Goal: Information Seeking & Learning: Learn about a topic

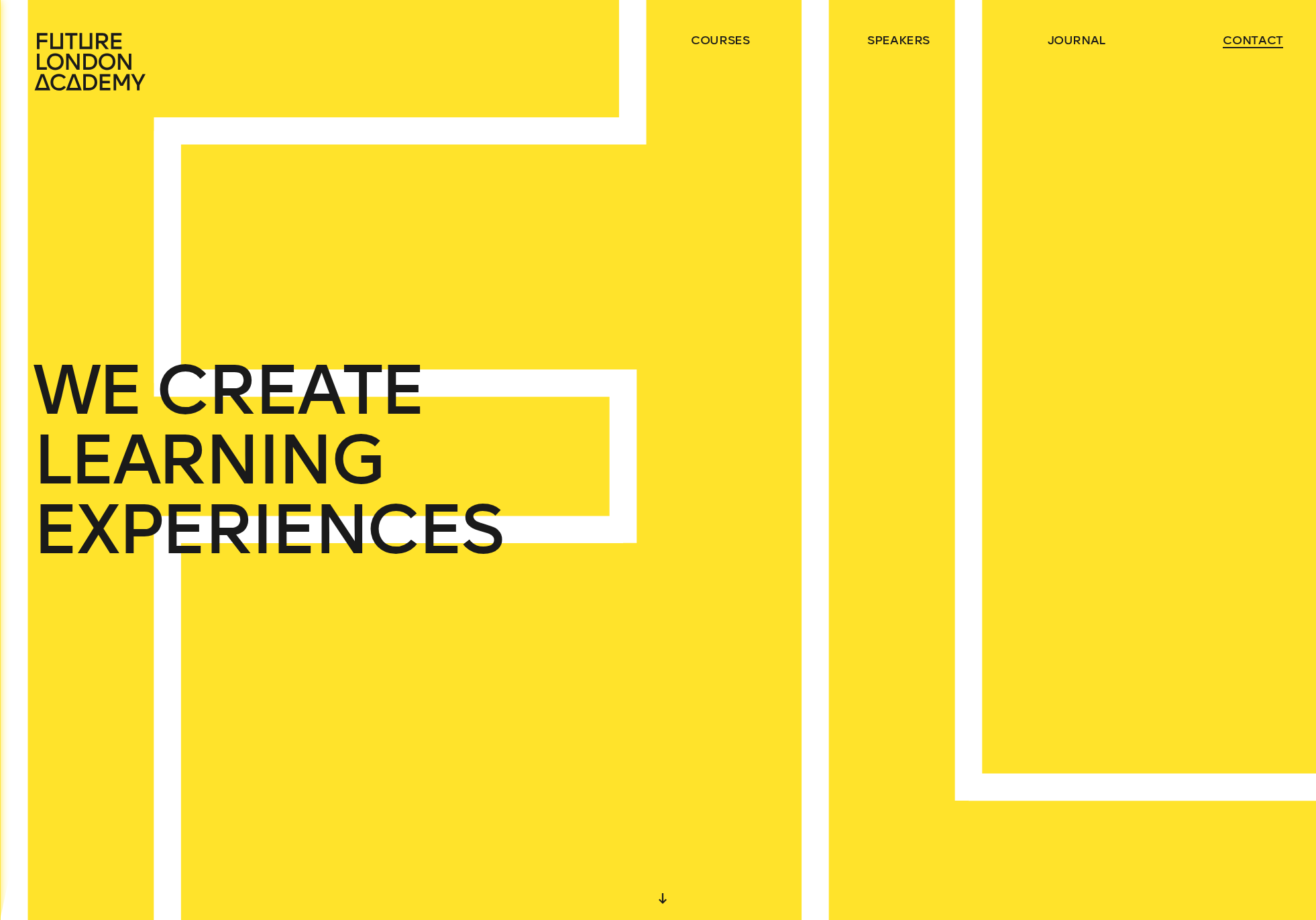
click at [1256, 40] on link "contact" at bounding box center [1252, 40] width 60 height 16
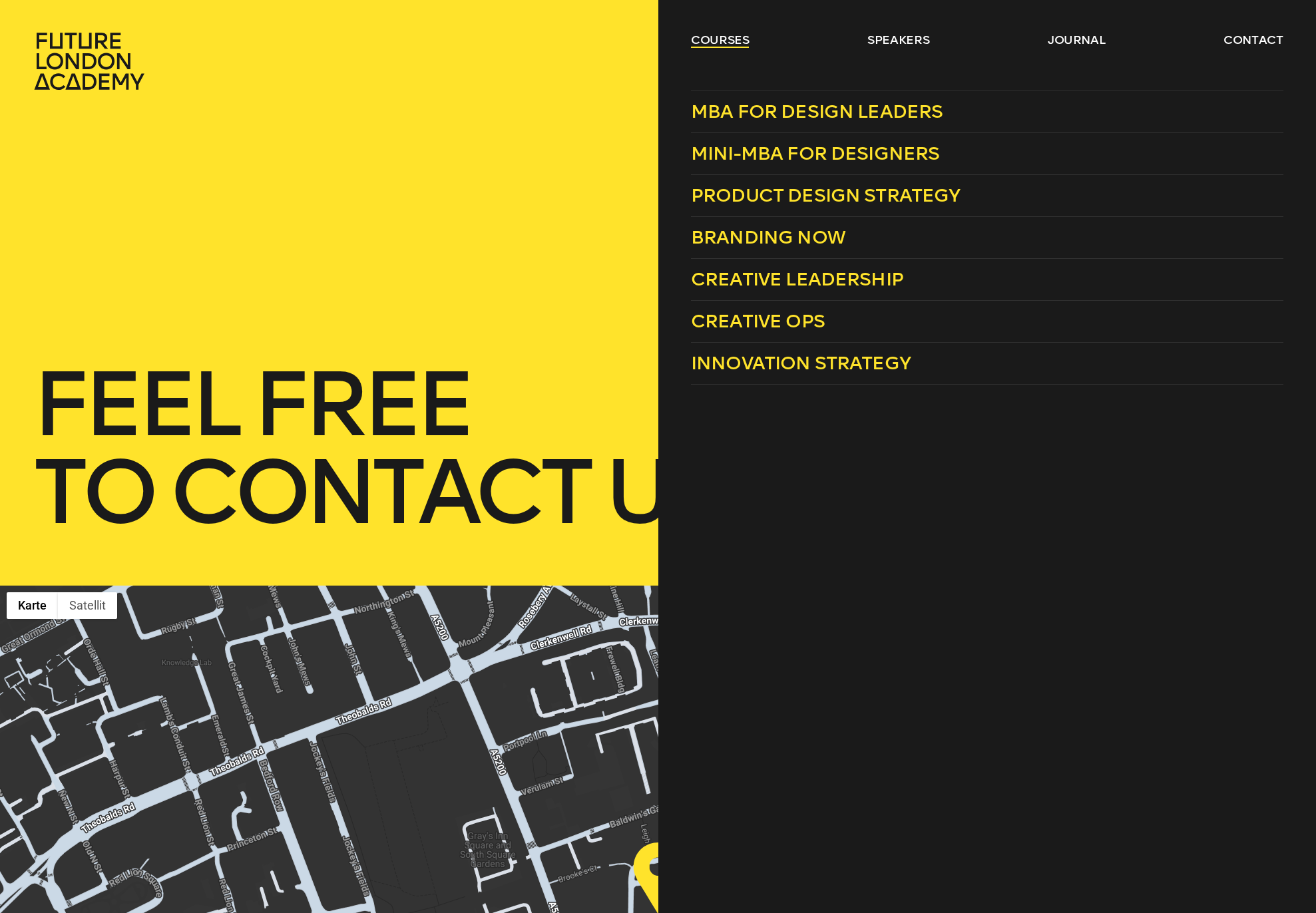
click at [702, 43] on link "courses" at bounding box center [719, 40] width 58 height 16
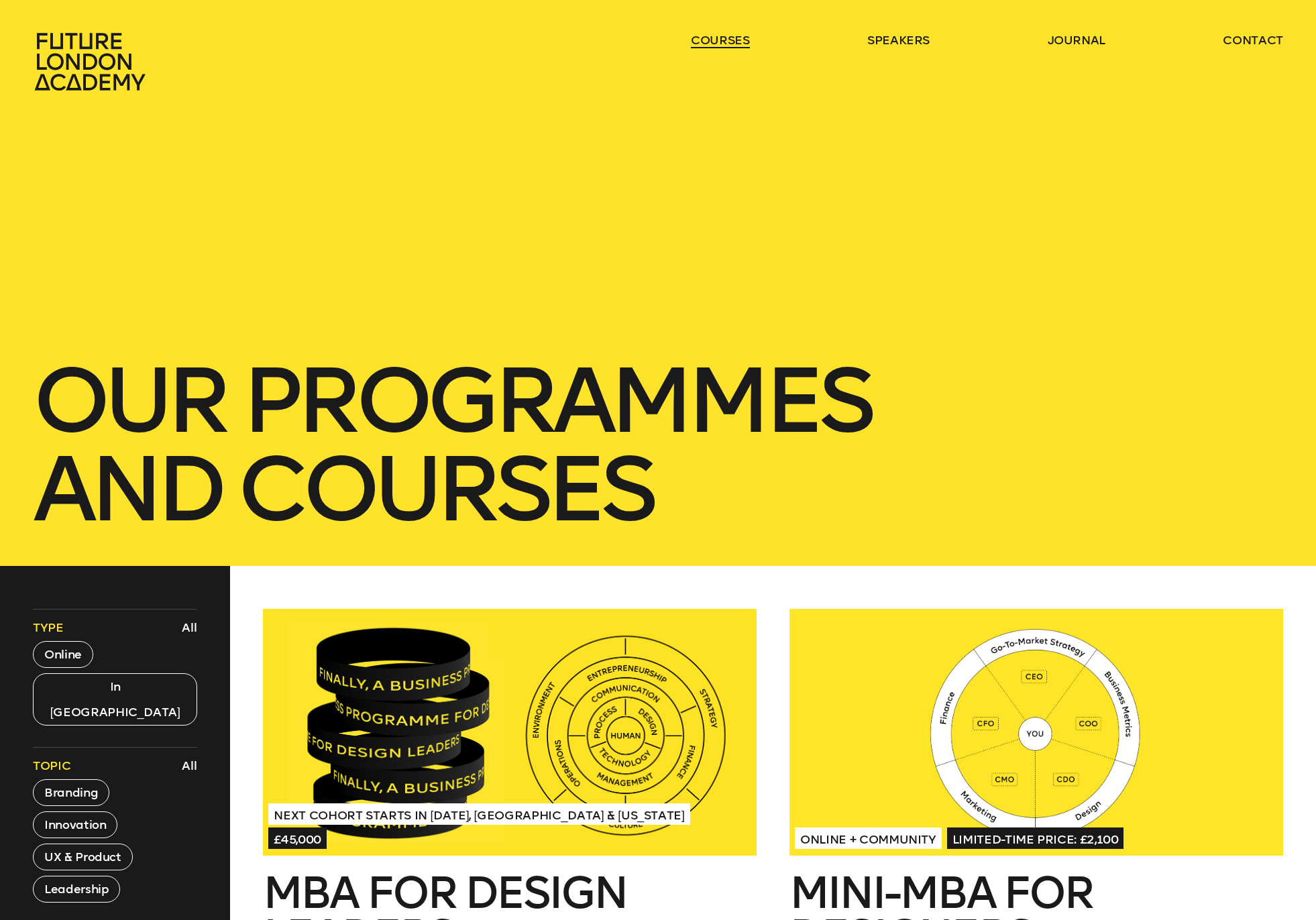
click at [707, 44] on link "courses" at bounding box center [720, 40] width 59 height 16
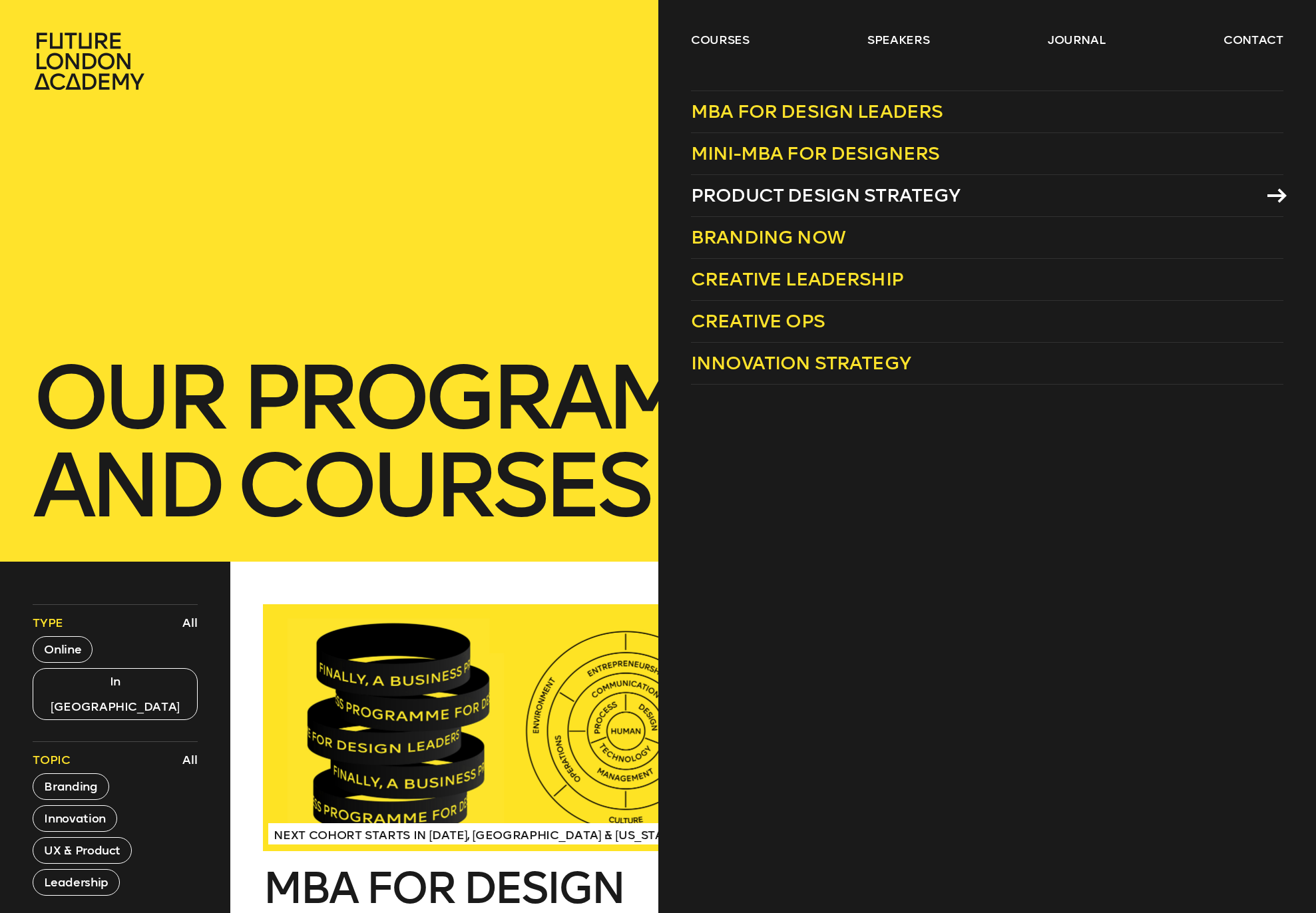
click at [749, 195] on span "Product Design Strategy" at bounding box center [825, 195] width 270 height 22
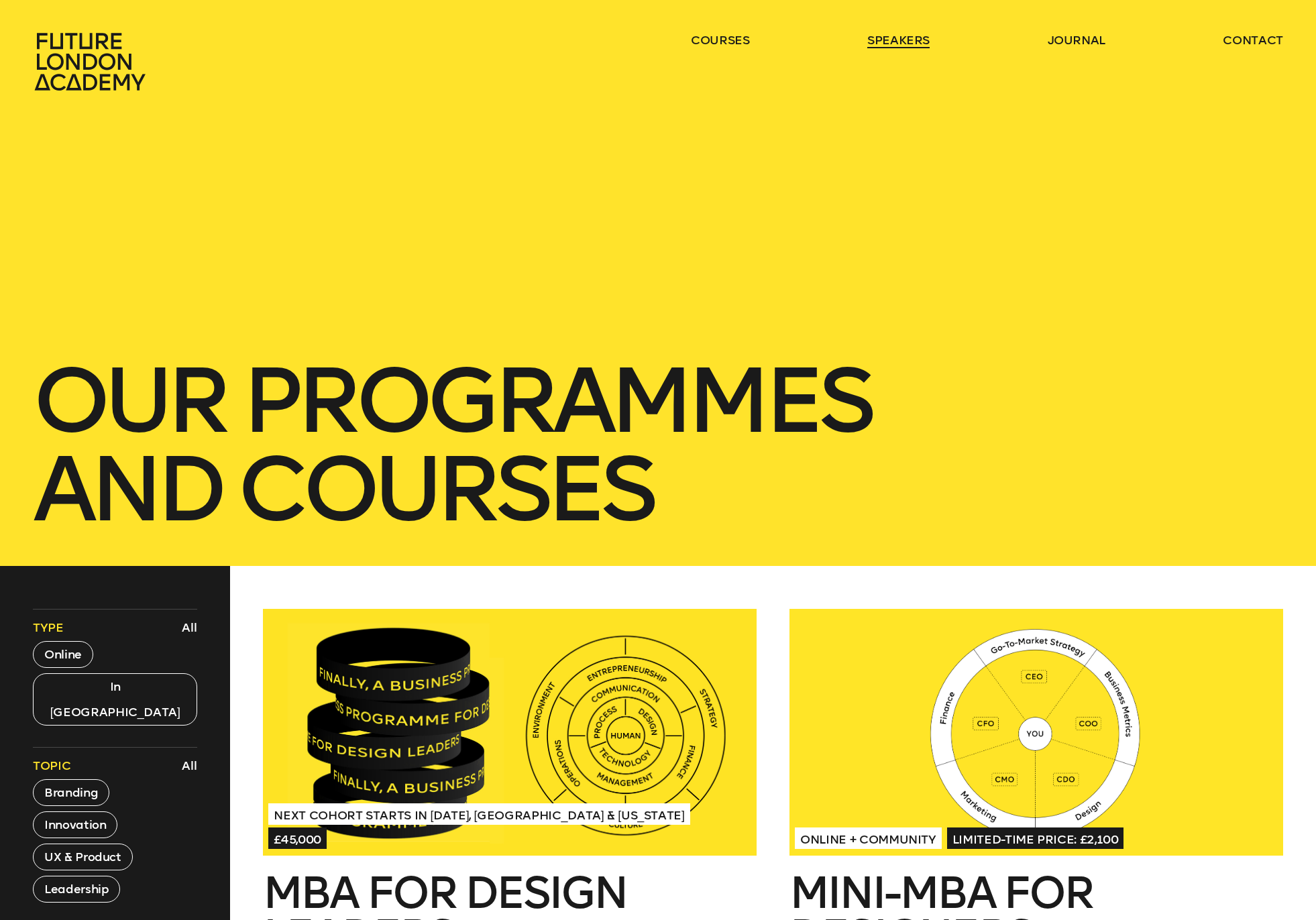
click at [906, 37] on link "speakers" at bounding box center [898, 40] width 62 height 16
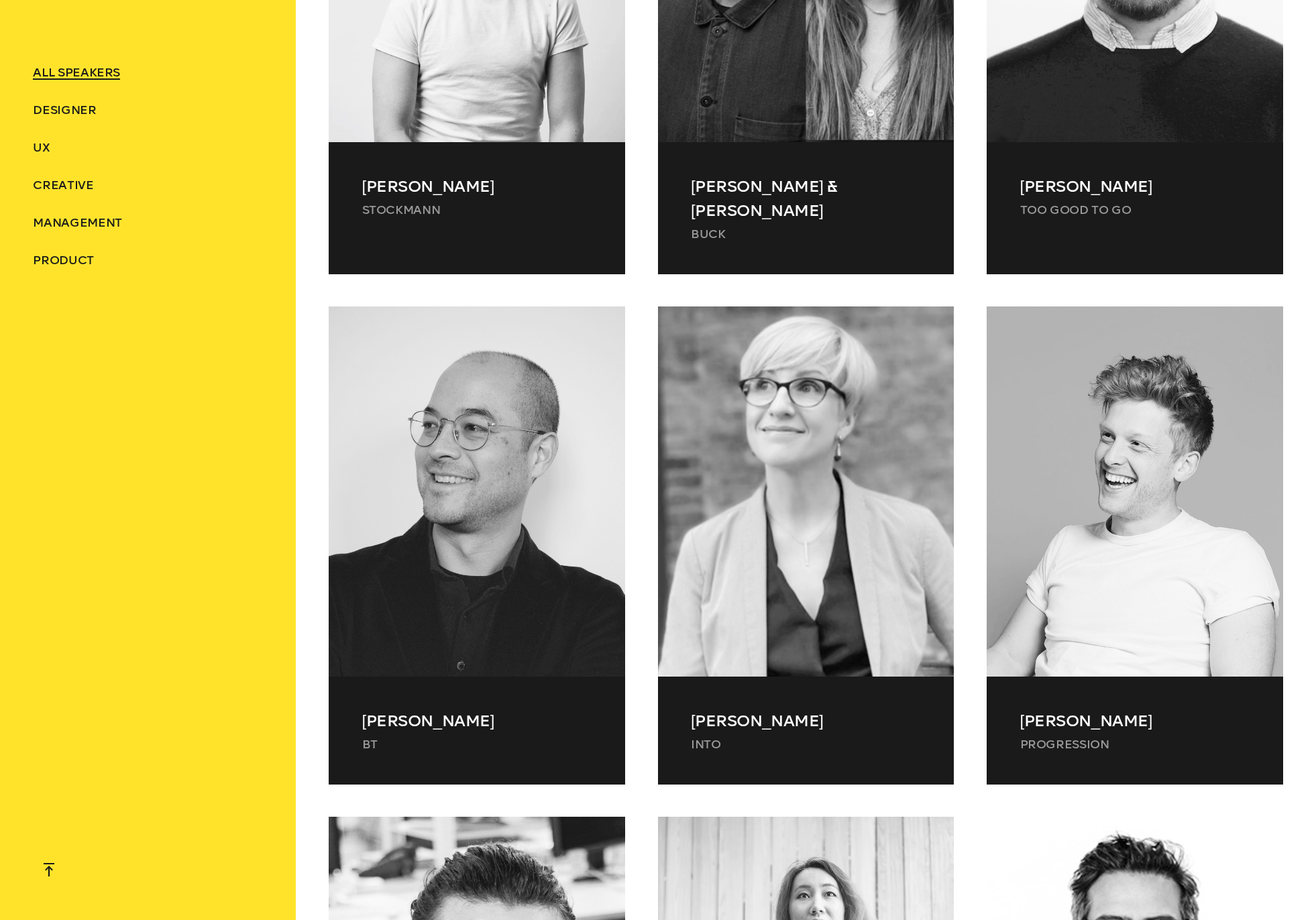
scroll to position [6168, 0]
